Goal: Task Accomplishment & Management: Manage account settings

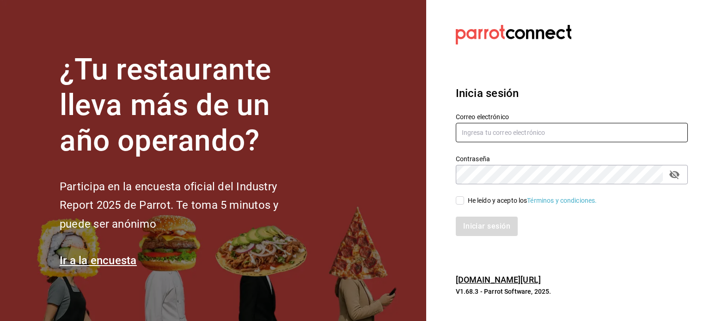
type input "angel.ramos.0386@gmail.com"
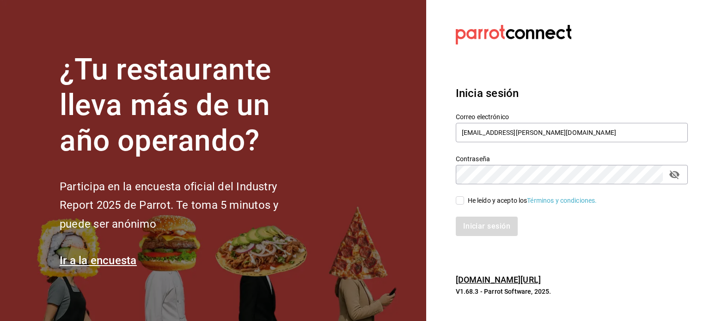
click at [478, 203] on div "He leído y acepto los Términos y condiciones." at bounding box center [532, 201] width 129 height 10
click at [464, 203] on input "He leído y acepto los Términos y condiciones." at bounding box center [460, 201] width 8 height 8
checkbox input "true"
click at [481, 222] on button "Iniciar sesión" at bounding box center [487, 226] width 63 height 19
